Goal: Task Accomplishment & Management: Manage account settings

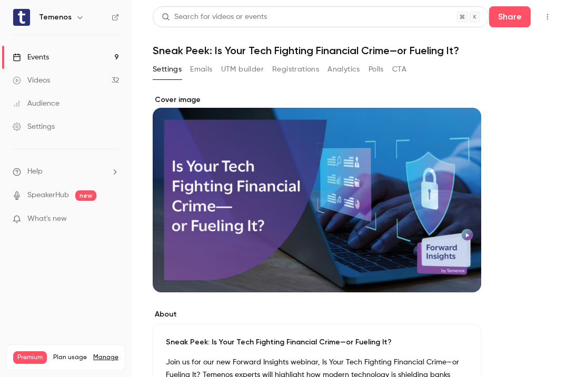
click at [62, 62] on link "Events 9" at bounding box center [66, 57] width 132 height 23
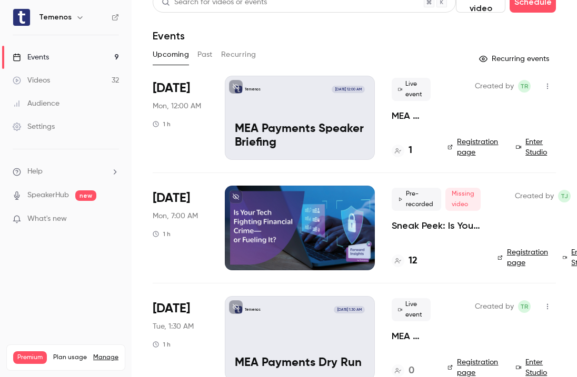
scroll to position [16, 0]
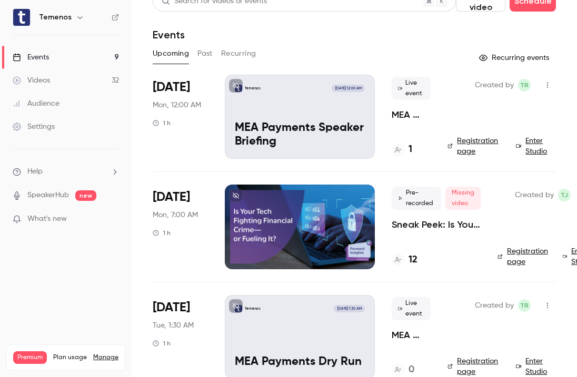
click at [360, 204] on div at bounding box center [300, 227] width 150 height 84
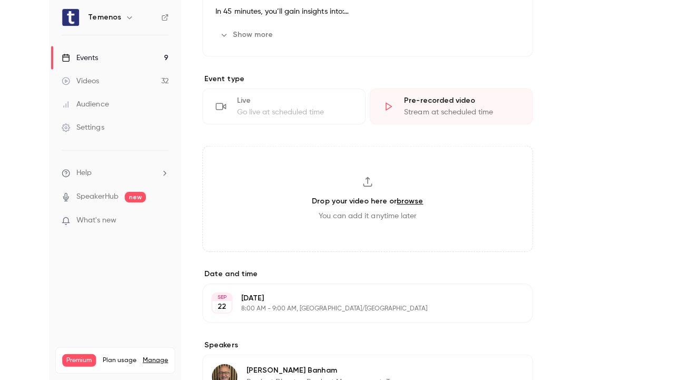
scroll to position [409, 0]
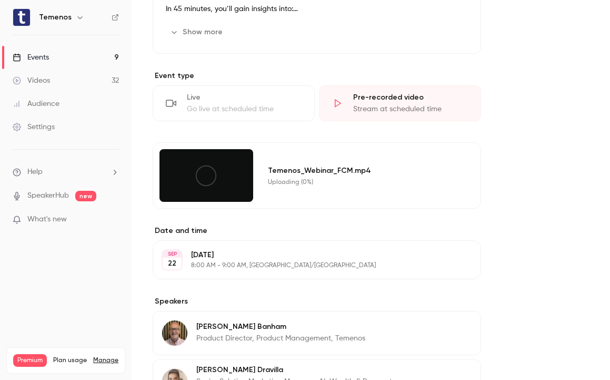
click at [181, 185] on div at bounding box center [207, 175] width 94 height 53
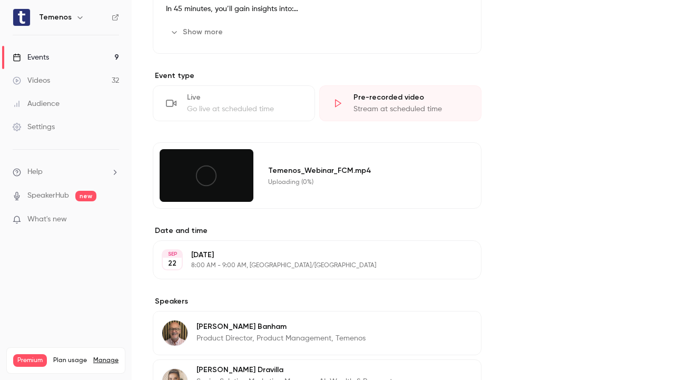
click at [243, 180] on div at bounding box center [207, 175] width 94 height 53
click at [210, 180] on icon at bounding box center [206, 176] width 24 height 24
click at [168, 189] on div at bounding box center [207, 175] width 94 height 53
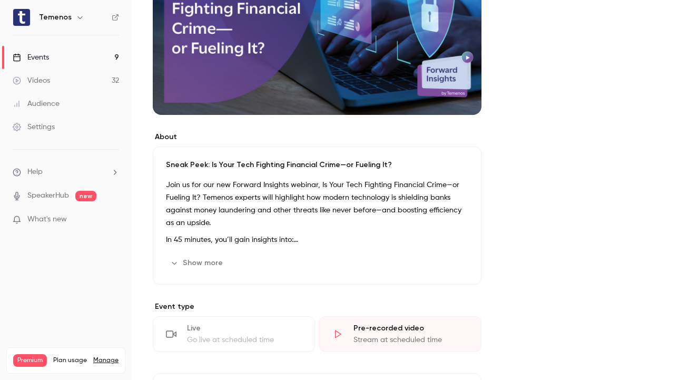
scroll to position [0, 0]
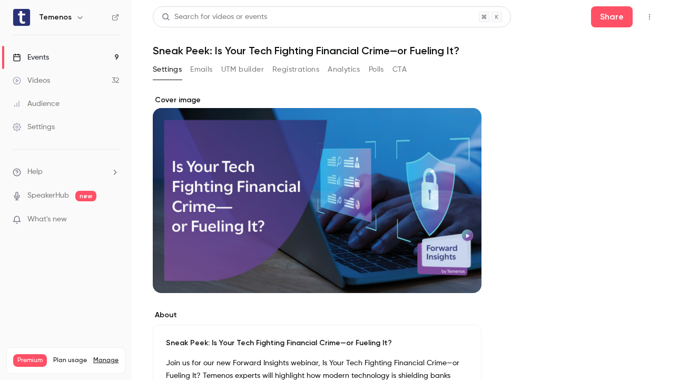
click at [206, 69] on button "Emails" at bounding box center [201, 69] width 22 height 17
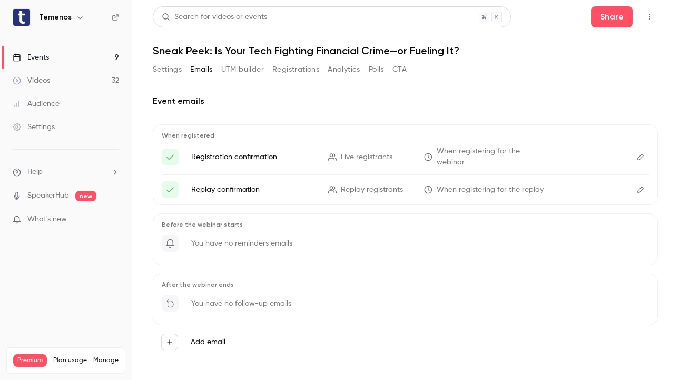
click at [175, 73] on button "Settings" at bounding box center [167, 69] width 29 height 17
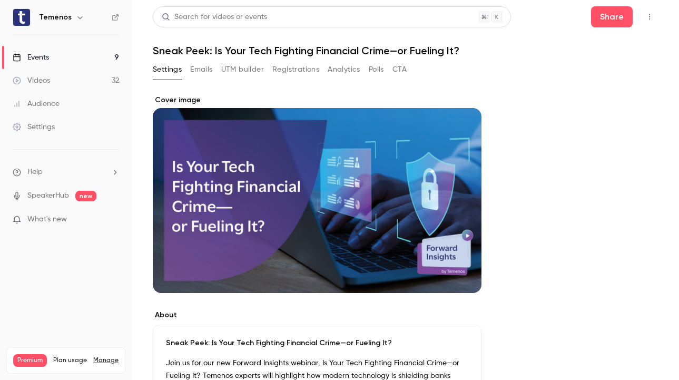
click at [64, 62] on link "Events 9" at bounding box center [66, 57] width 132 height 23
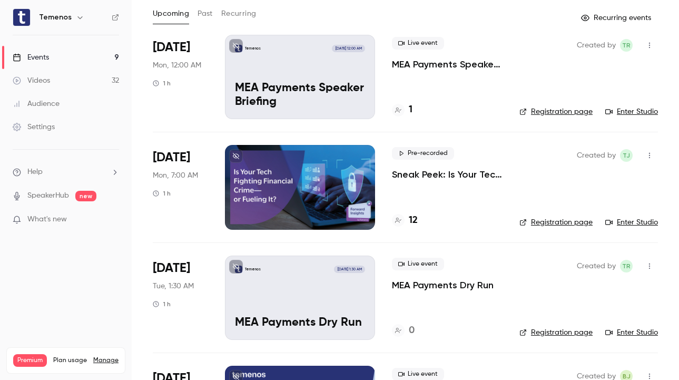
scroll to position [57, 0]
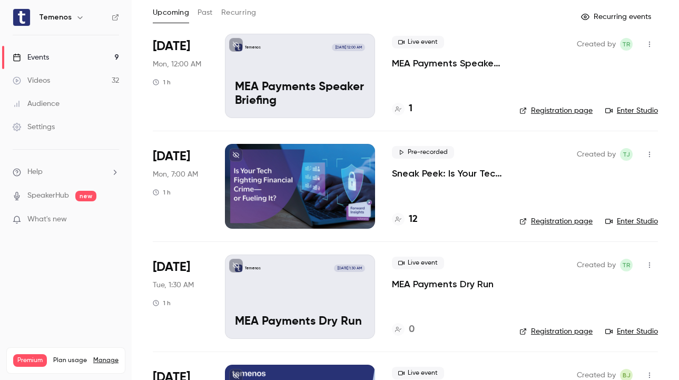
click at [576, 223] on link "Enter Studio" at bounding box center [631, 221] width 53 height 11
click at [409, 170] on p "Sneak Peek: Is Your Tech Fighting Financial Crime—or Fueling It?" at bounding box center [447, 173] width 111 height 13
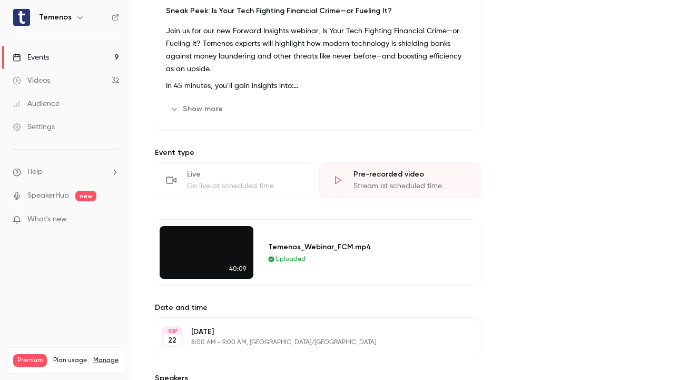
scroll to position [428, 0]
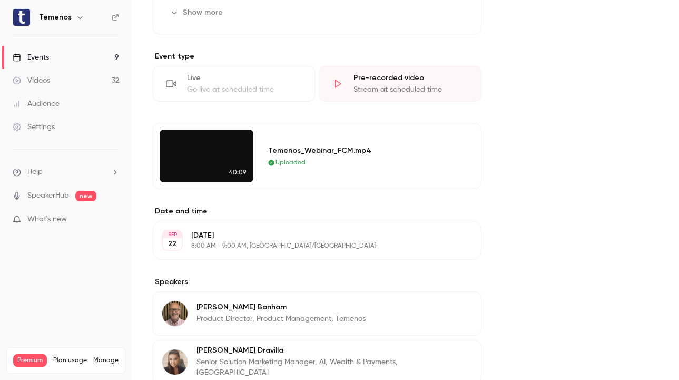
click at [563, 178] on div "About Sneak Peek: Is Your Tech Fighting Financial Crime—or Fueling It? Join us …" at bounding box center [405, 103] width 505 height 872
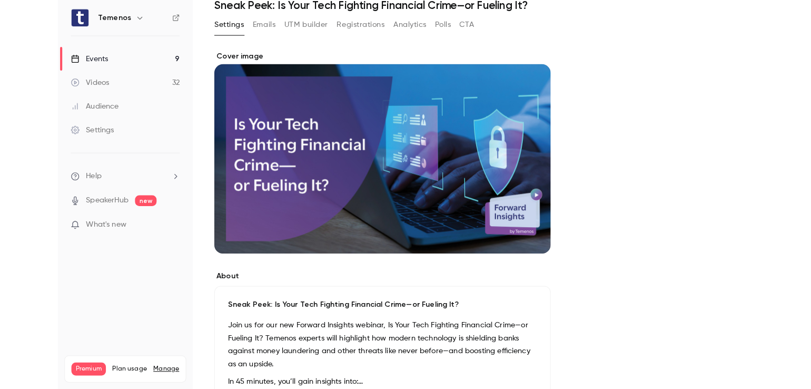
scroll to position [0, 0]
